Goal: Navigation & Orientation: Find specific page/section

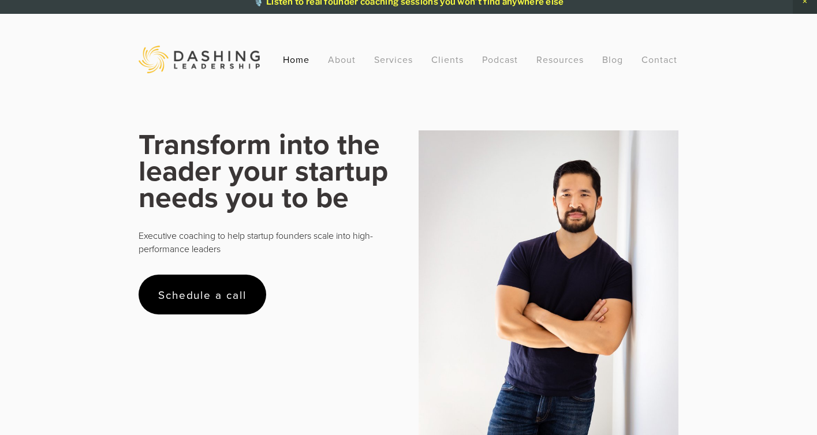
scroll to position [10, 0]
click at [343, 63] on link "About" at bounding box center [342, 59] width 28 height 21
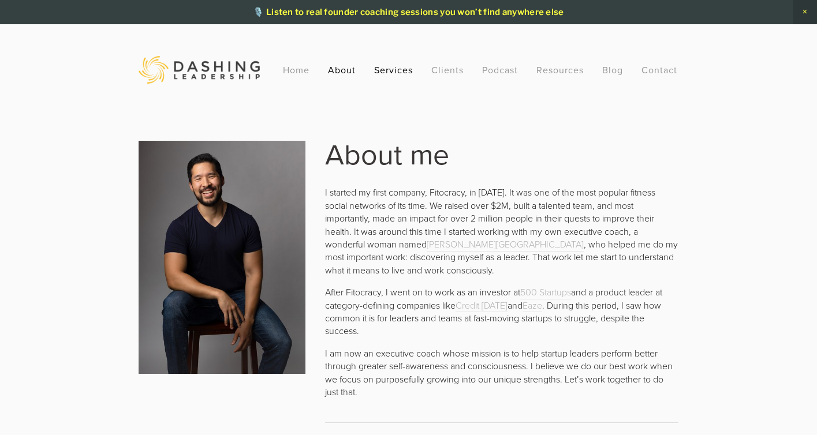
click at [399, 71] on link "Services" at bounding box center [393, 69] width 39 height 21
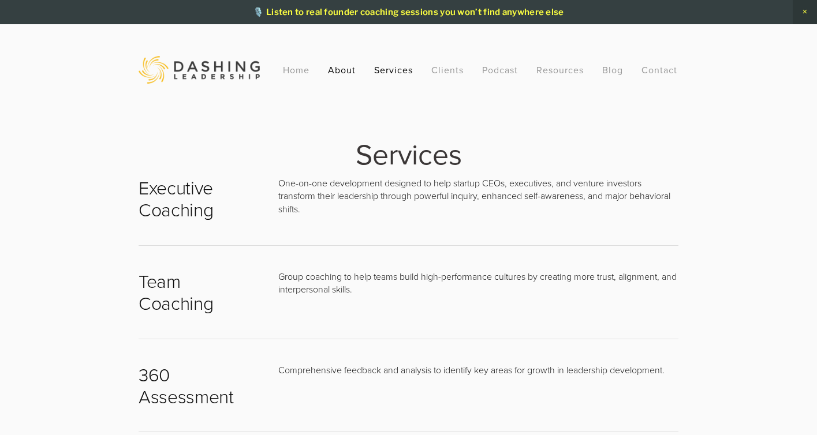
click at [346, 66] on link "About" at bounding box center [342, 69] width 28 height 21
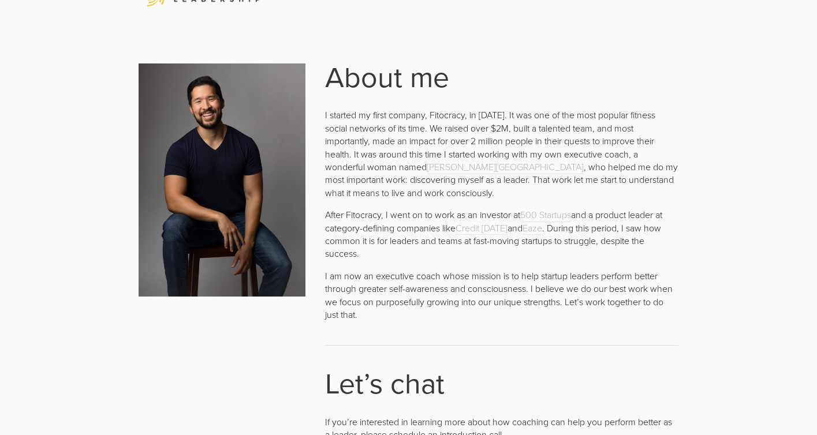
scroll to position [80, 0]
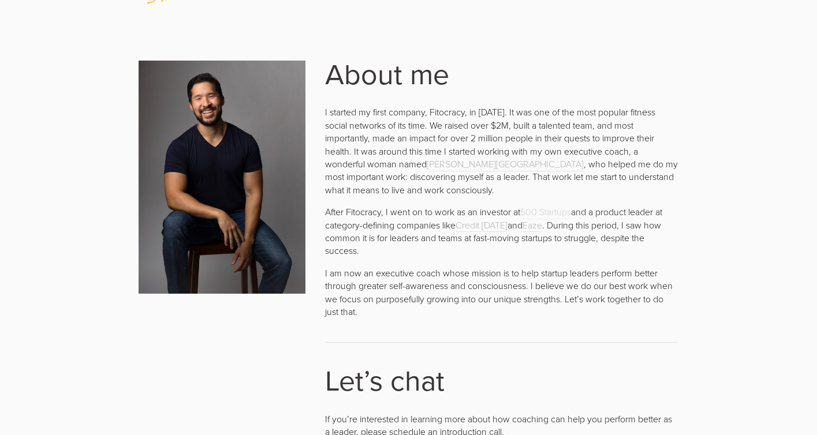
click at [547, 211] on link "500 Startups" at bounding box center [545, 212] width 51 height 14
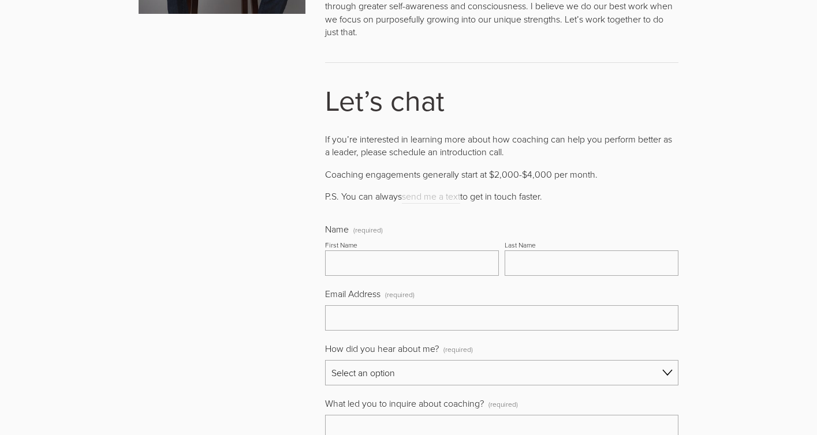
scroll to position [375, 0]
